Goal: Check status: Check status

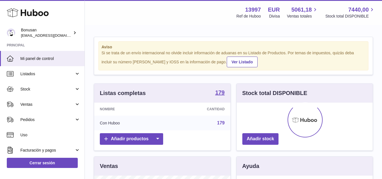
scroll to position [88, 136]
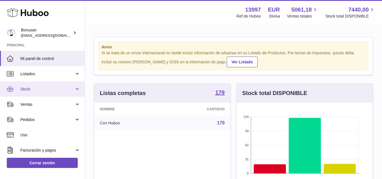
click at [26, 88] on span "Stock" at bounding box center [47, 88] width 54 height 5
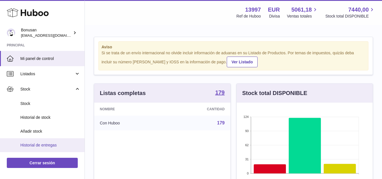
click at [39, 145] on span "Historial de entregas" at bounding box center [50, 144] width 60 height 5
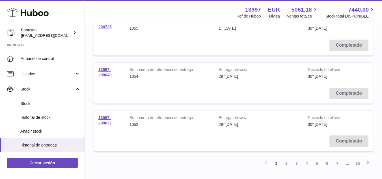
scroll to position [452, 0]
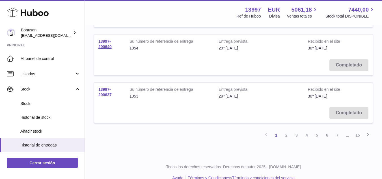
click at [107, 95] on link "13997-200637" at bounding box center [104, 92] width 13 height 10
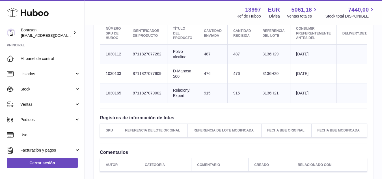
scroll to position [283, 0]
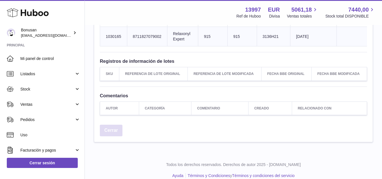
click at [114, 134] on link "Cerrar" at bounding box center [111, 131] width 23 height 12
